Goal: Navigation & Orientation: Find specific page/section

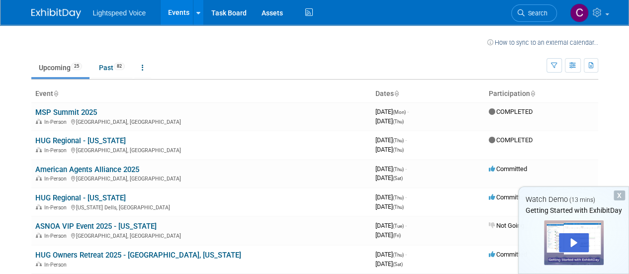
click at [621, 194] on div "X" at bounding box center [618, 195] width 11 height 10
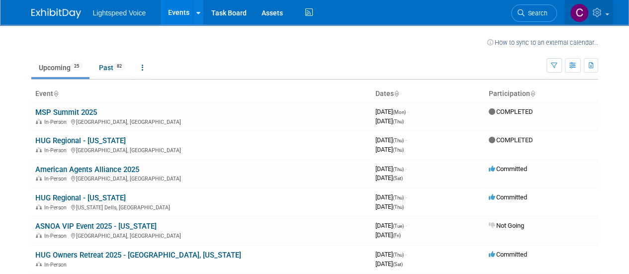
click at [599, 14] on icon at bounding box center [598, 12] width 11 height 9
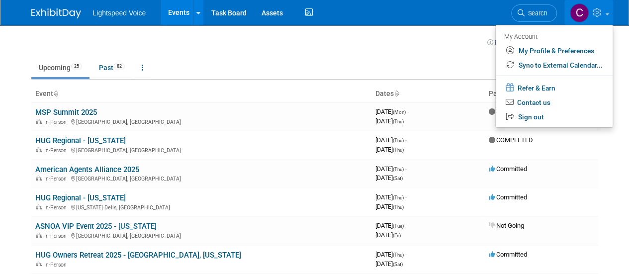
click at [452, 8] on div "Lightspeed Voice Events Recently Viewed Events: IndieTech 2026 Jan 27, 2026 to …" at bounding box center [314, 12] width 567 height 25
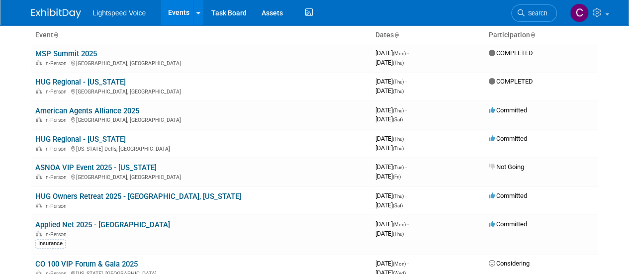
scroll to position [62, 0]
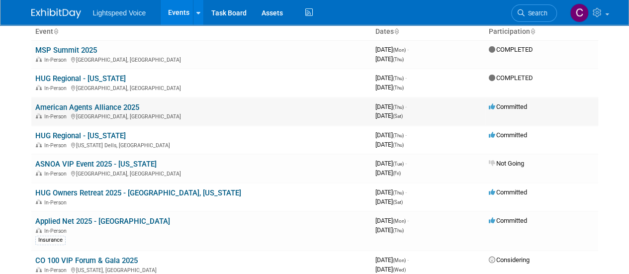
click at [118, 105] on link "American Agents Alliance 2025" at bounding box center [87, 107] width 104 height 9
click at [92, 141] on div "In-Person Wisconsin Dells, WI" at bounding box center [201, 145] width 332 height 8
click at [100, 135] on link "HUG Regional - [US_STATE]" at bounding box center [80, 135] width 90 height 9
click at [150, 192] on link "HUG Owners Retreat 2025 - [GEOGRAPHIC_DATA], [US_STATE]" at bounding box center [138, 192] width 206 height 9
click at [111, 220] on link "Applied Net 2025 - [GEOGRAPHIC_DATA]" at bounding box center [102, 221] width 135 height 9
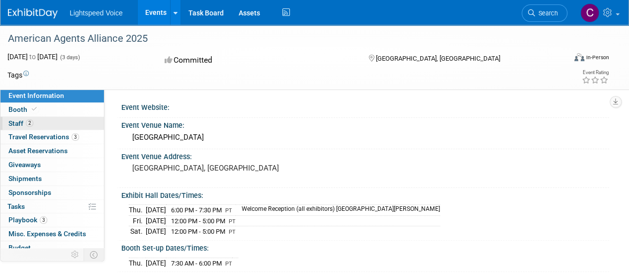
click at [14, 123] on span "Staff 2" at bounding box center [20, 123] width 25 height 8
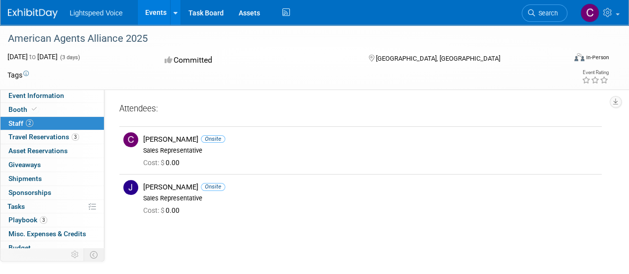
click at [14, 123] on span "Staff 2" at bounding box center [20, 123] width 25 height 8
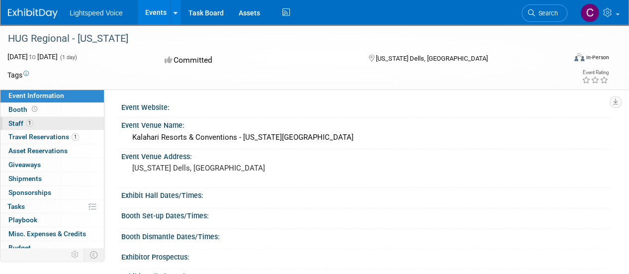
click at [20, 122] on span "Staff 1" at bounding box center [20, 123] width 25 height 8
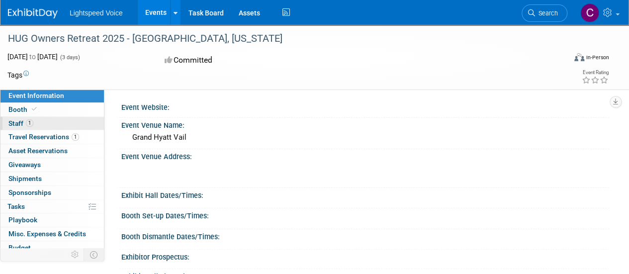
click at [11, 121] on span "Staff 1" at bounding box center [20, 123] width 25 height 8
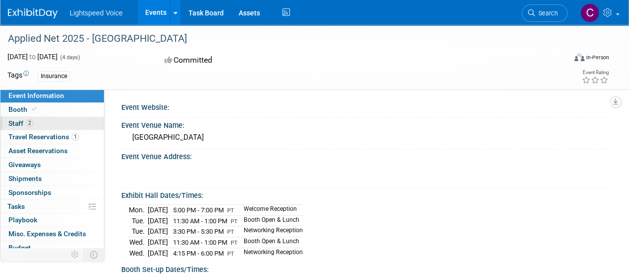
click at [21, 122] on span "Staff 2" at bounding box center [20, 123] width 25 height 8
